Goal: Information Seeking & Learning: Learn about a topic

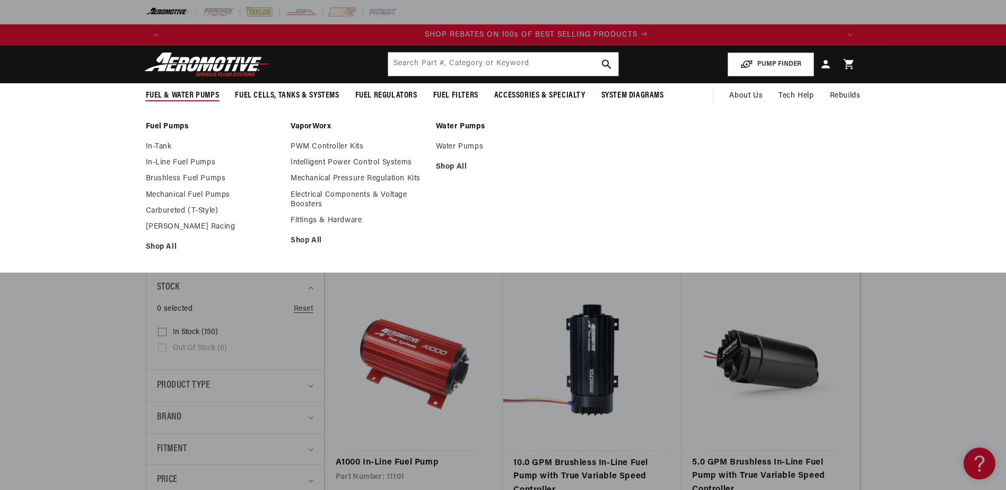
scroll to position [0, 1345]
click at [160, 196] on link "Mechanical Fuel Pumps" at bounding box center [213, 195] width 135 height 10
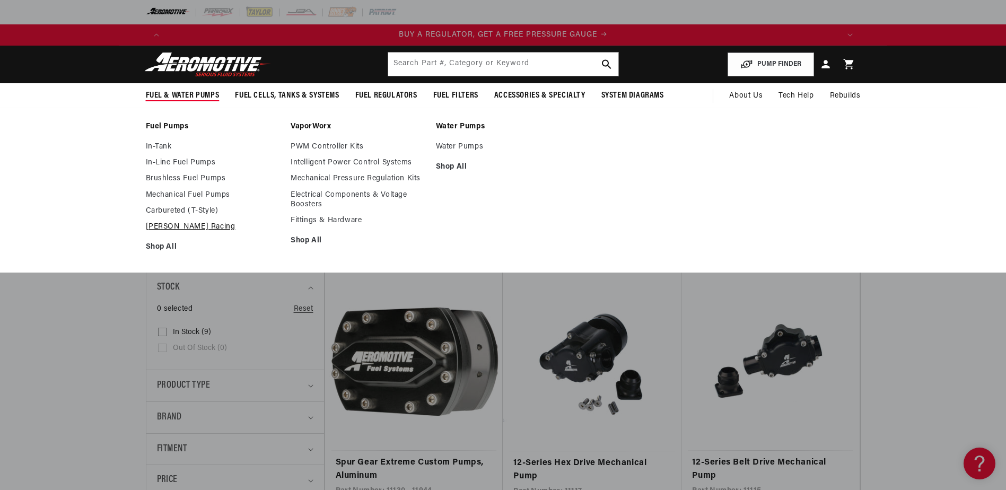
click at [168, 227] on link "[PERSON_NAME] Racing" at bounding box center [213, 227] width 135 height 10
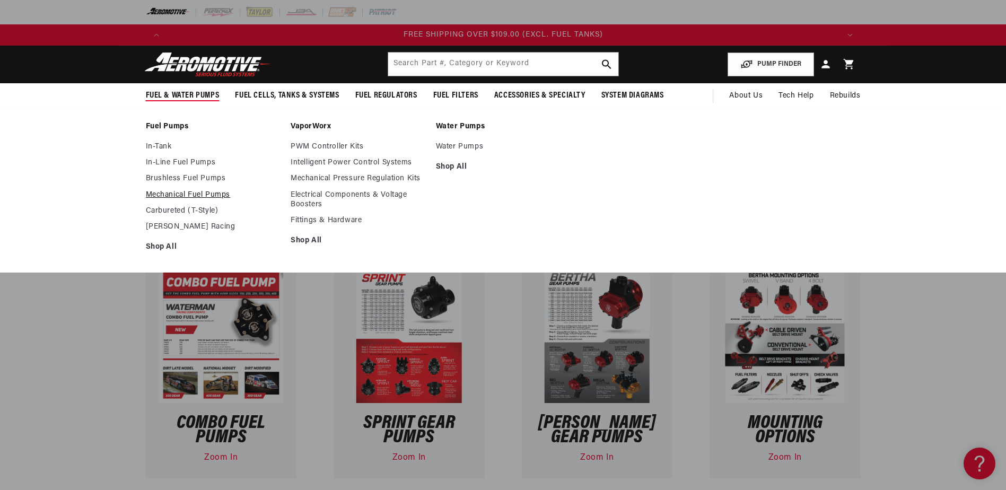
click at [181, 196] on link "Mechanical Fuel Pumps" at bounding box center [213, 195] width 135 height 10
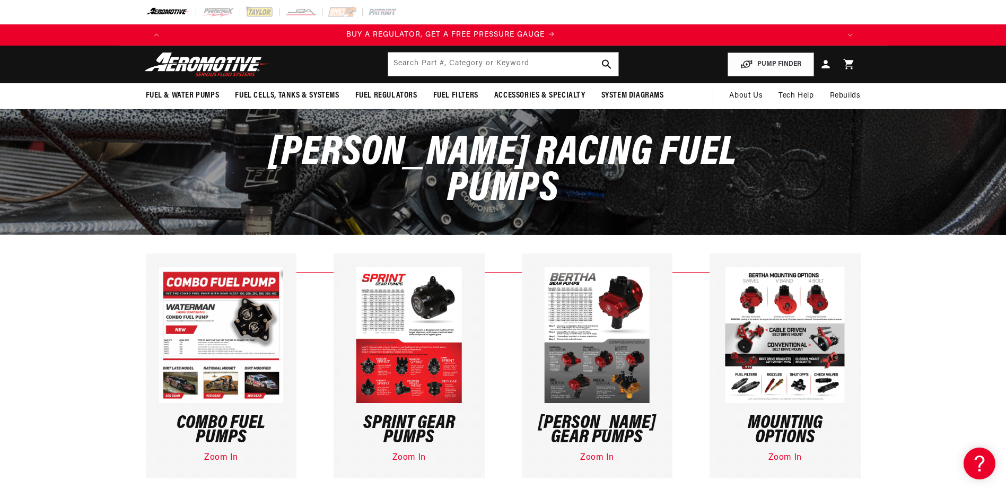
scroll to position [0, 673]
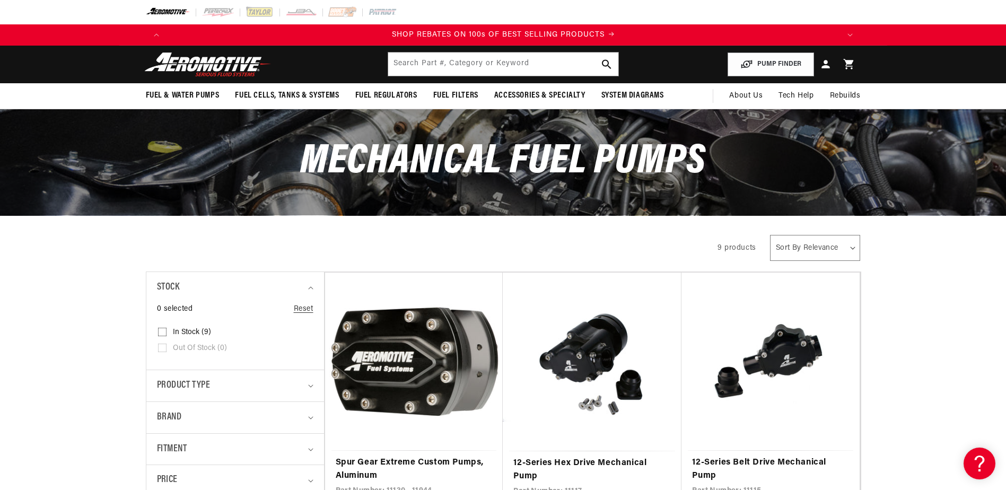
scroll to position [0, 1345]
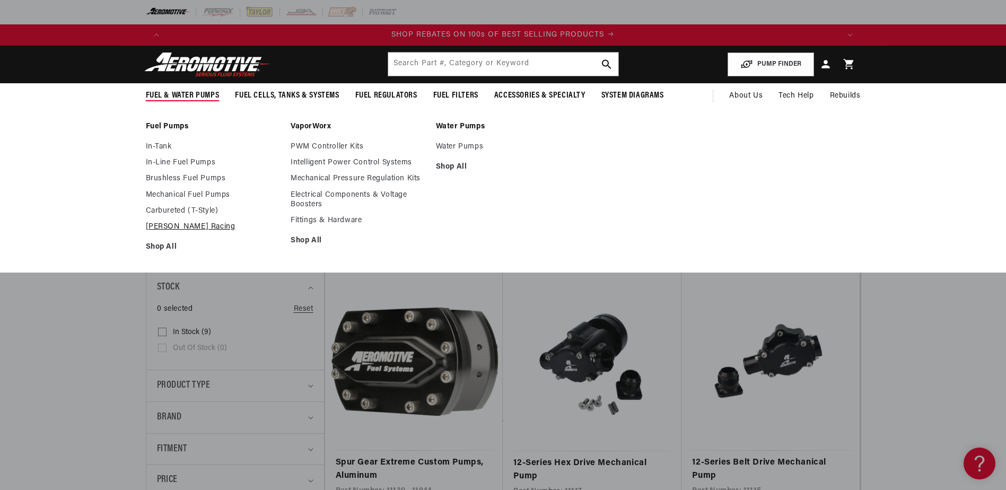
click at [186, 224] on link "[PERSON_NAME] Racing" at bounding box center [213, 227] width 135 height 10
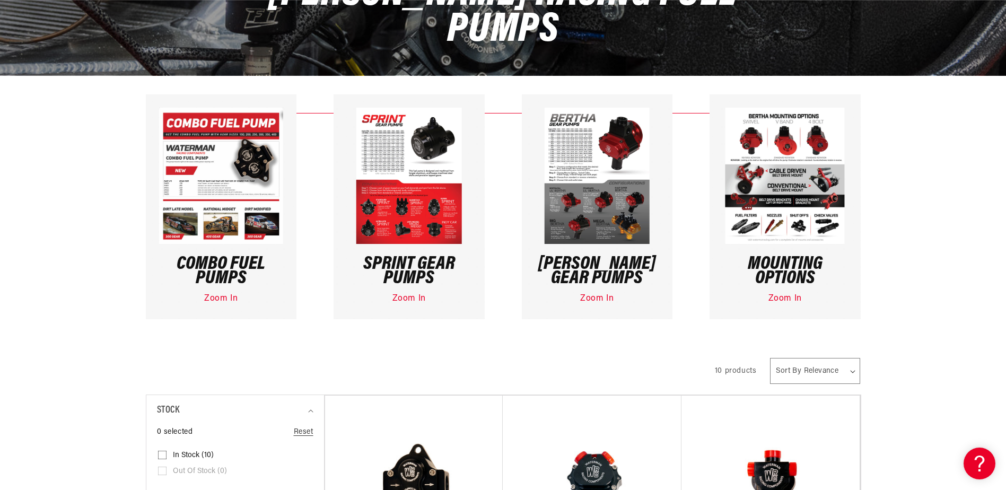
scroll to position [0, 673]
click at [220, 300] on link "Zoom In" at bounding box center [220, 298] width 33 height 8
click at [783, 297] on link "Zoom In" at bounding box center [785, 298] width 33 height 8
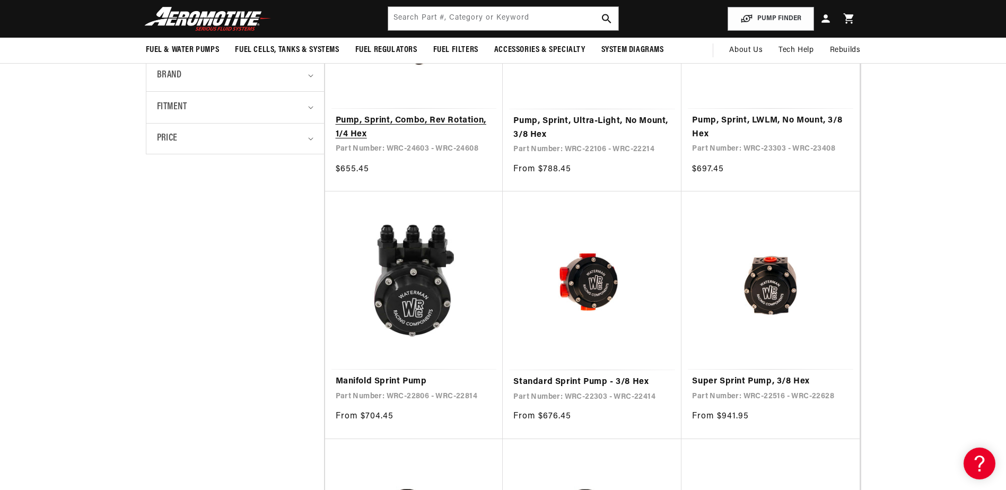
scroll to position [477, 0]
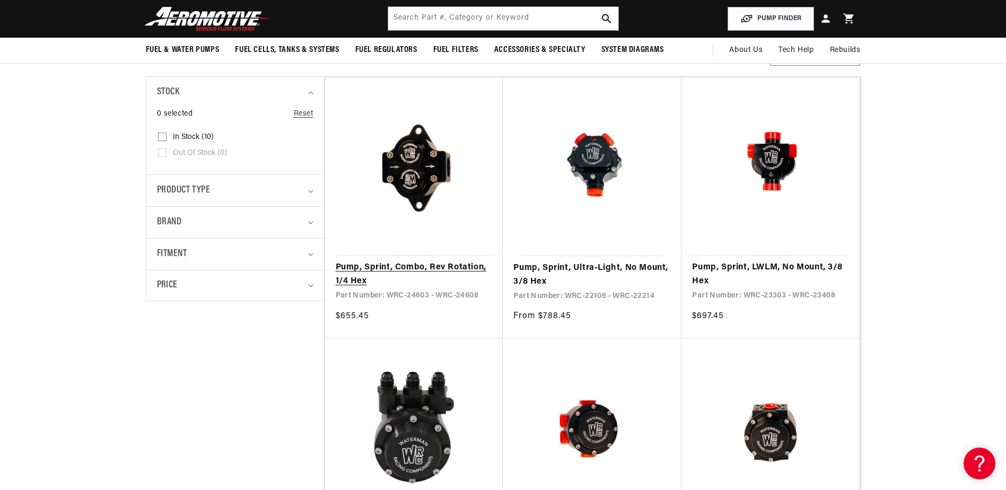
click at [420, 263] on link "Pump, Sprint, Combo, Rev Rotation, 1/4 Hex" at bounding box center [414, 274] width 157 height 27
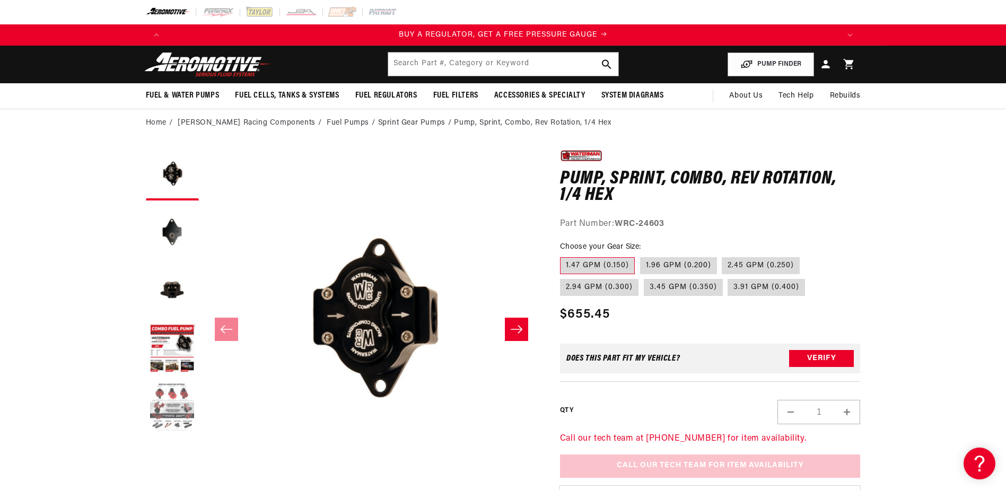
click at [176, 399] on button "Load image 5 in gallery view" at bounding box center [172, 407] width 53 height 53
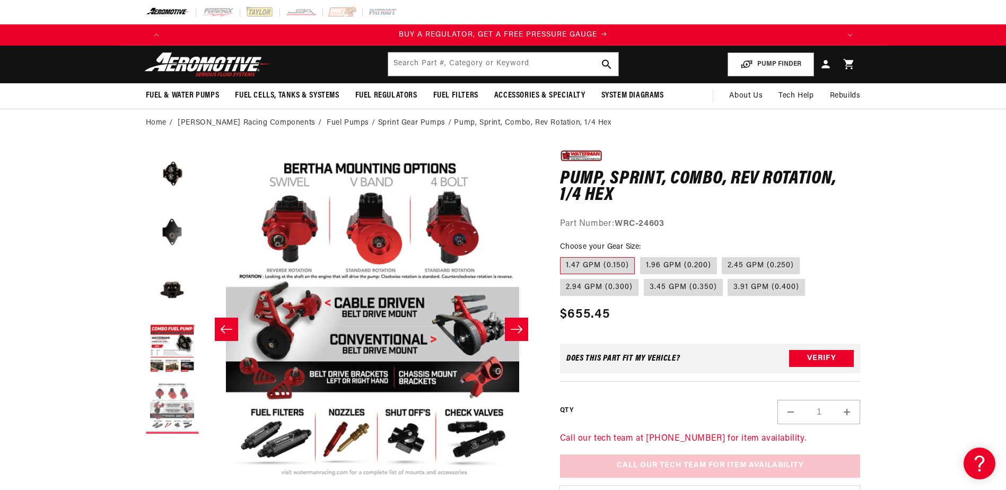
scroll to position [0, 1340]
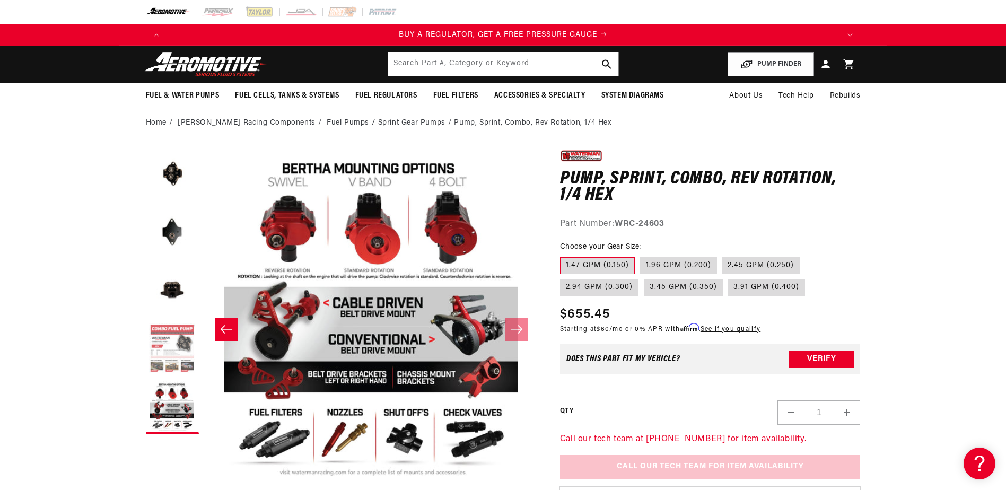
click at [175, 353] on button "Load image 4 in gallery view" at bounding box center [172, 349] width 53 height 53
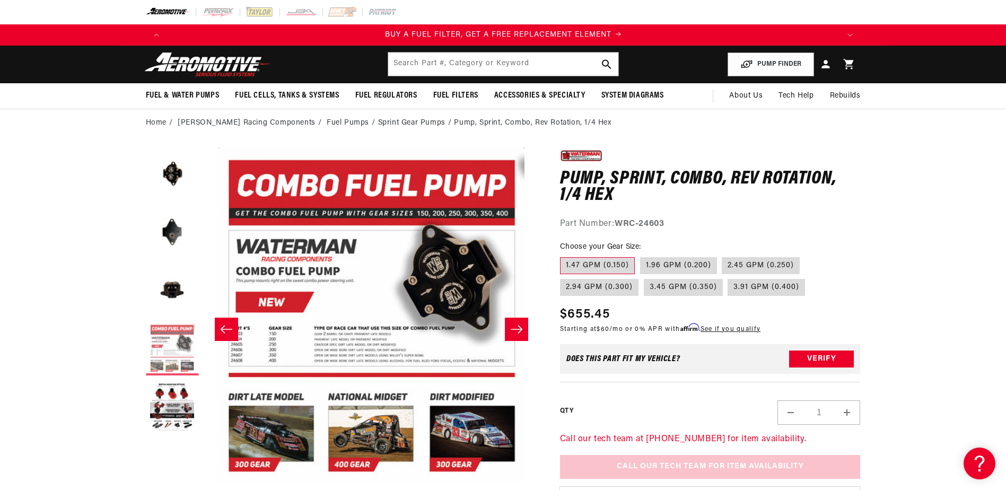
scroll to position [0, 673]
click at [176, 282] on button "Load image 3 in gallery view" at bounding box center [172, 290] width 53 height 53
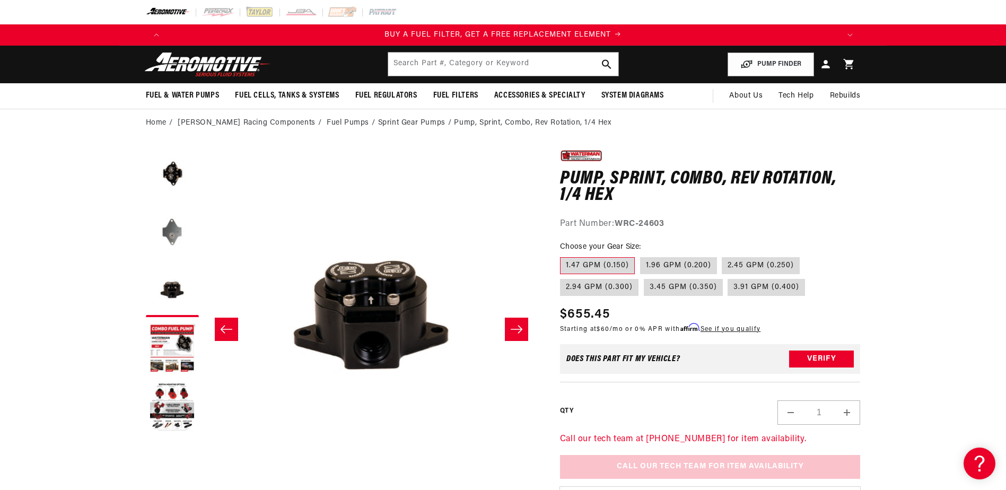
click at [176, 239] on button "Load image 2 in gallery view" at bounding box center [172, 232] width 53 height 53
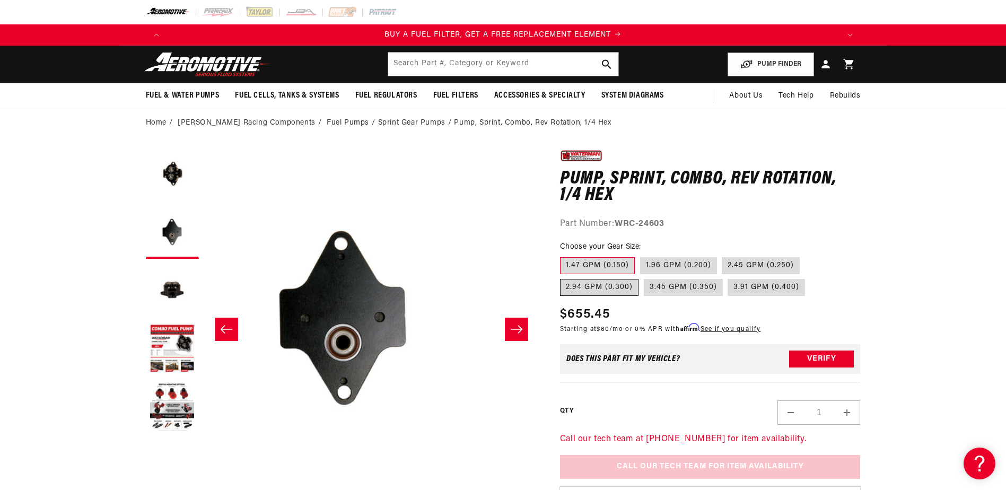
scroll to position [0, 335]
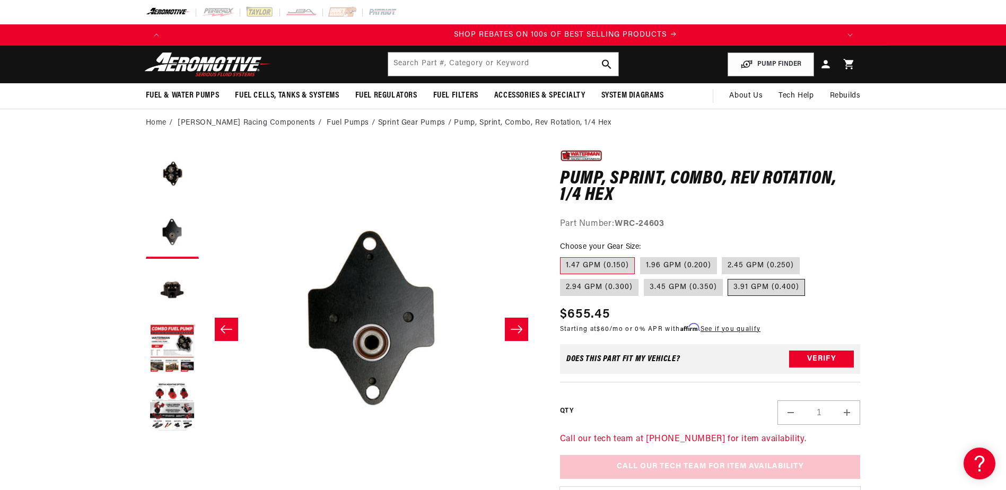
click at [745, 286] on label "3.91 GPM (0.400)" at bounding box center [766, 287] width 77 height 17
click at [729, 277] on input "3.91 GPM (0.400)" at bounding box center [728, 277] width 1 height 1
radio input "true"
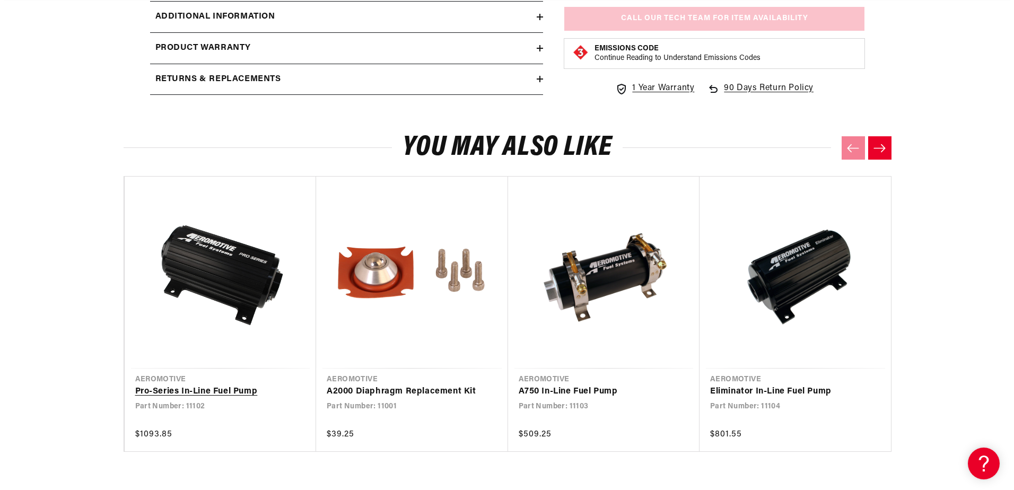
scroll to position [0, 2018]
